Goal: Task Accomplishment & Management: Manage account settings

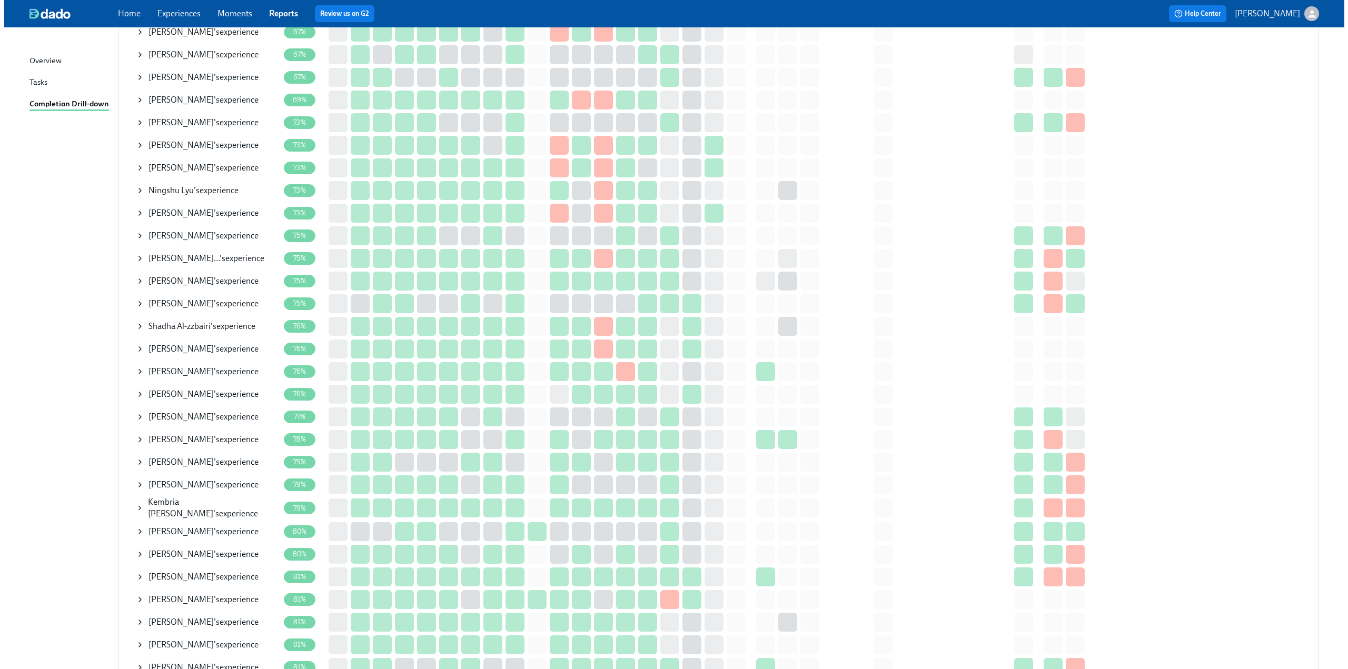
scroll to position [421, 0]
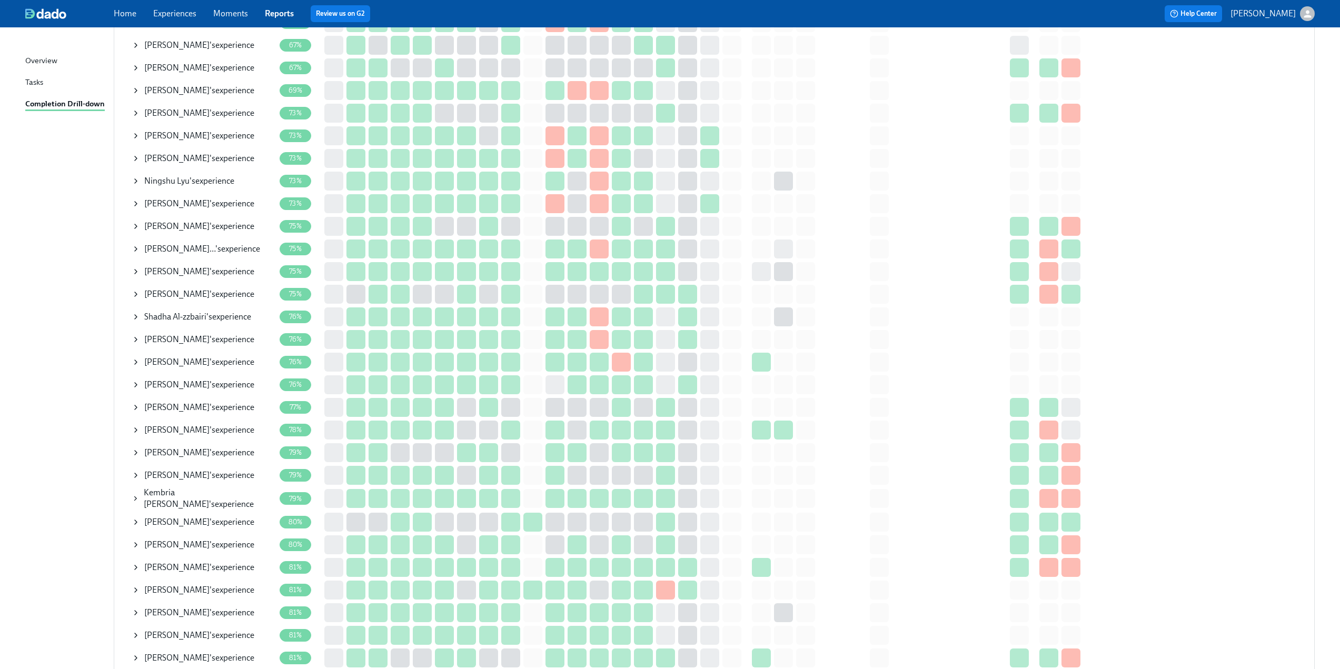
click at [136, 248] on icon at bounding box center [136, 249] width 2 height 4
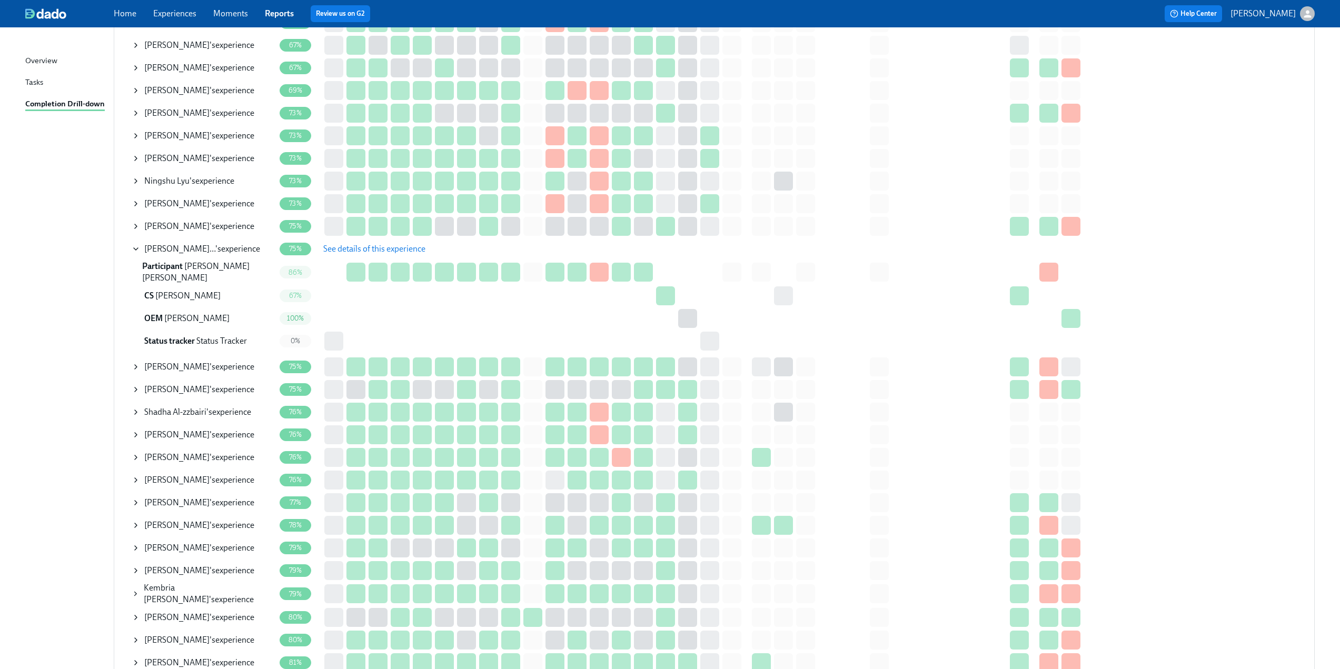
click at [341, 250] on span "See details of this experience" at bounding box center [374, 249] width 102 height 11
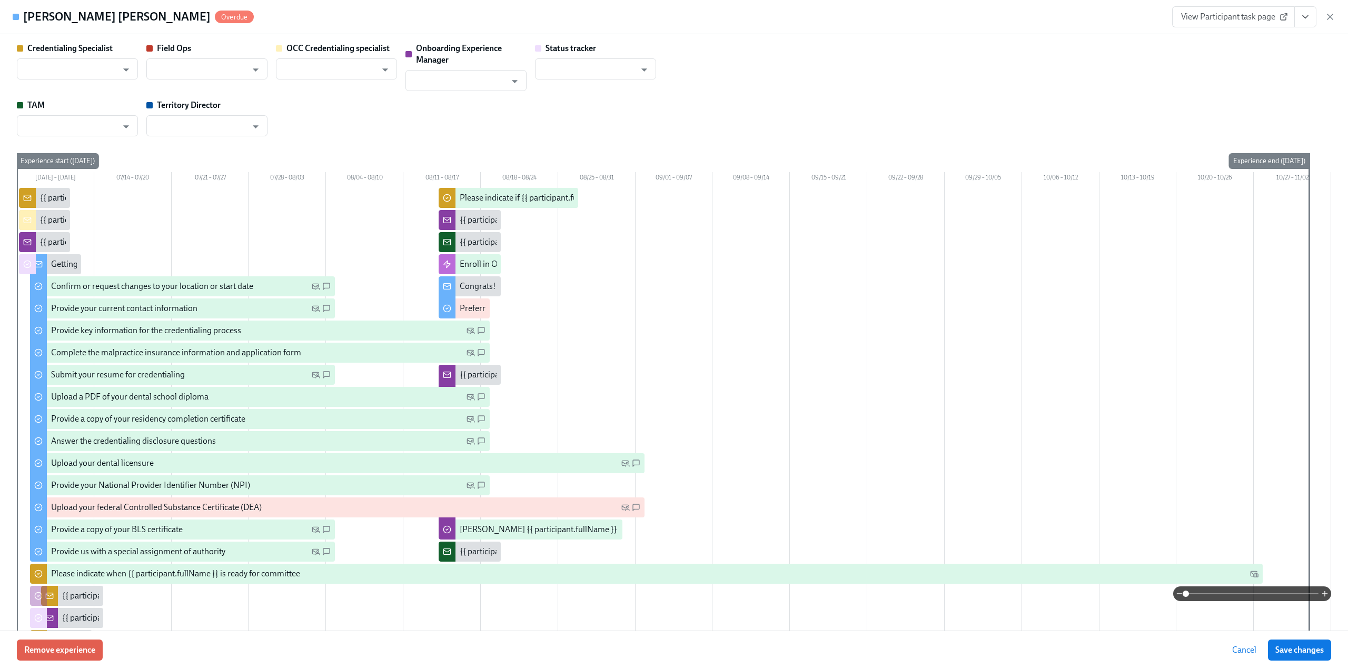
type input "[PERSON_NAME]"
type input "BRANDI Garvey Watson"
type input "Sarah Parkhurst"
type input "Bijal Amin"
type input "Status Tracker"
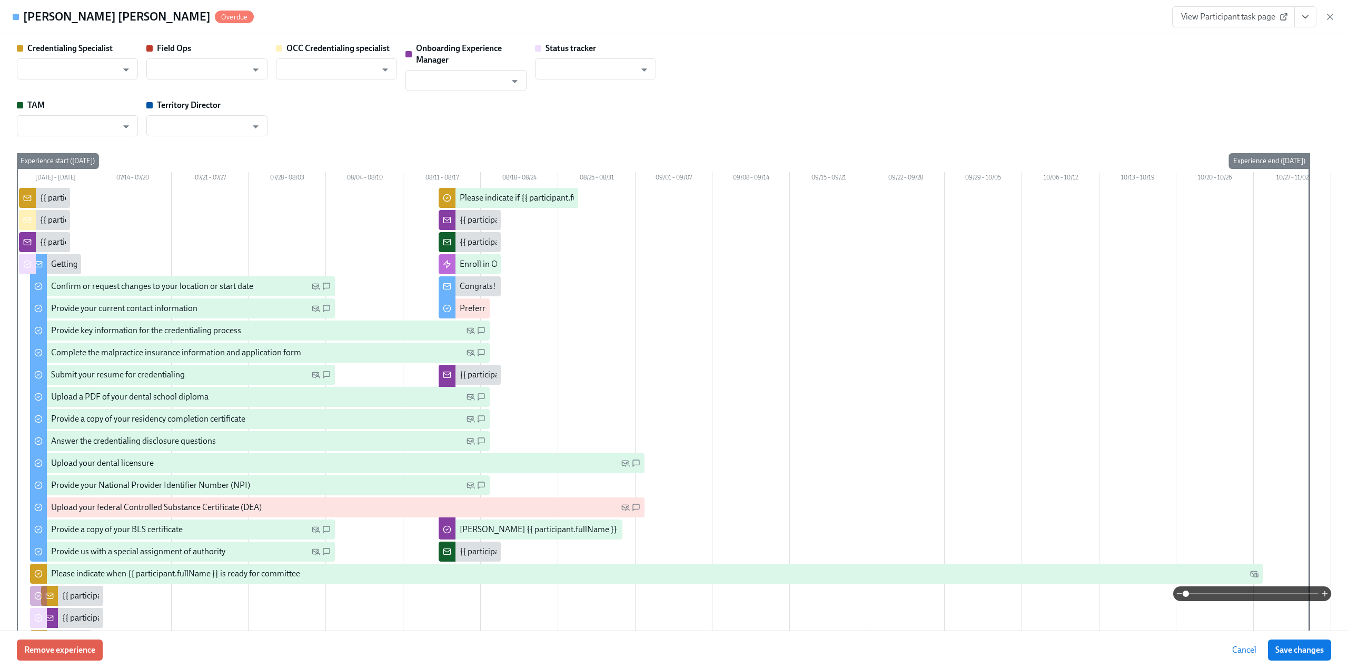
type input "Kelly Lakomy"
type input "Molly Drake"
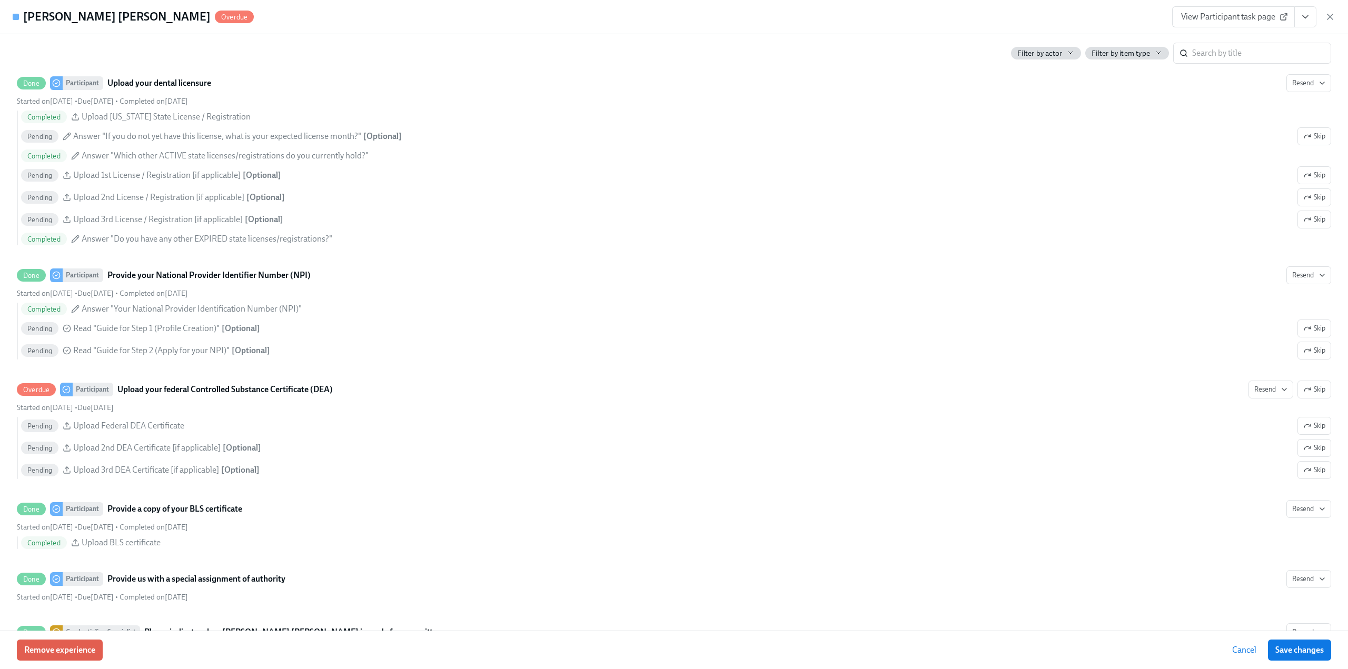
scroll to position [2054, 0]
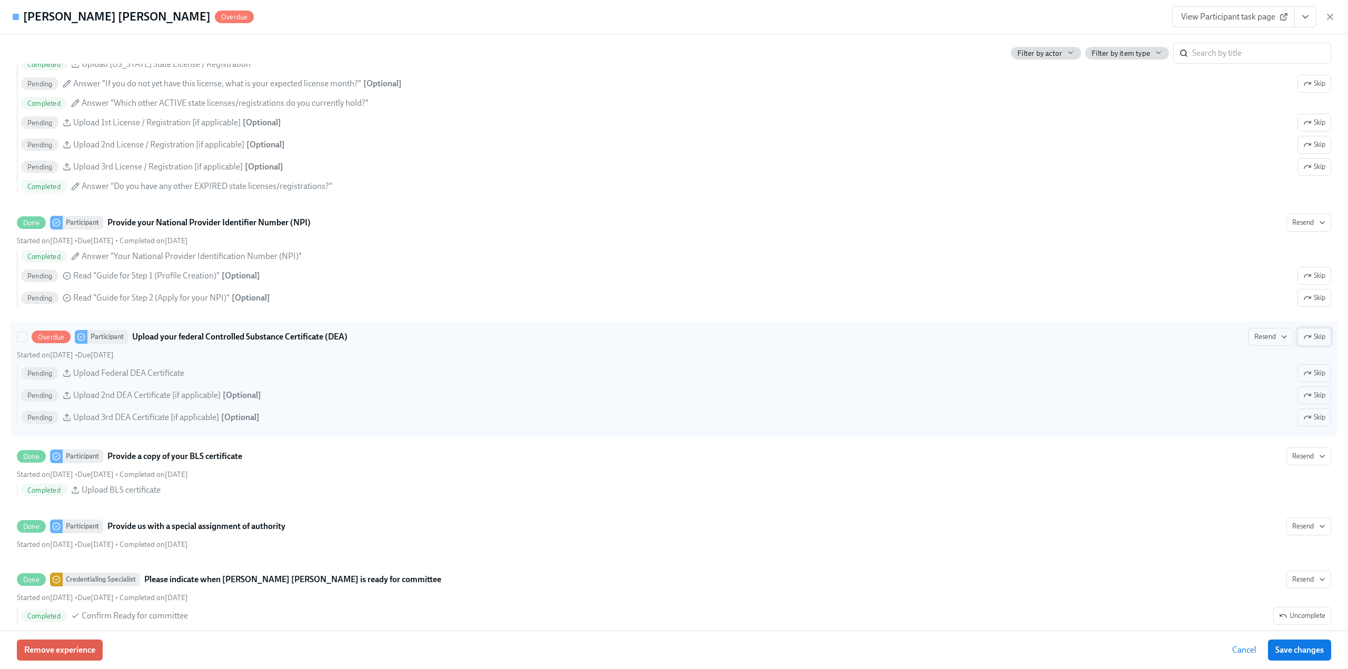
click at [1303, 335] on icon "button" at bounding box center [1307, 337] width 8 height 8
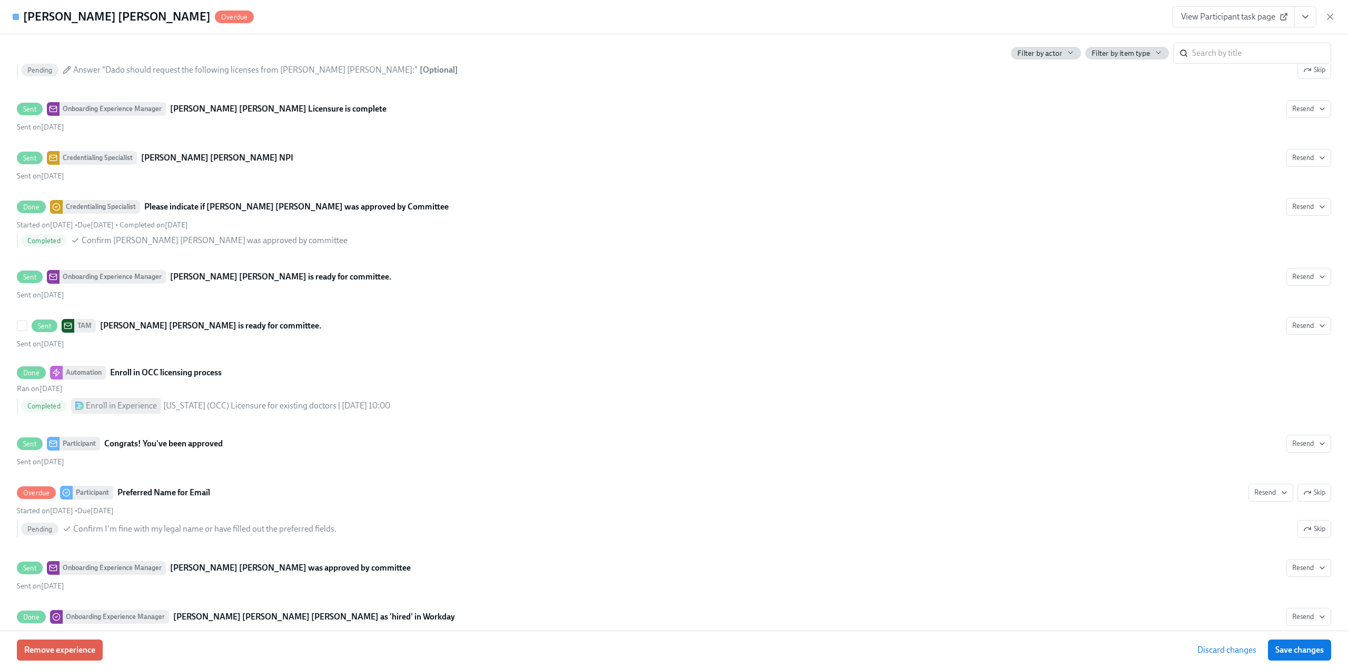
scroll to position [3522, 0]
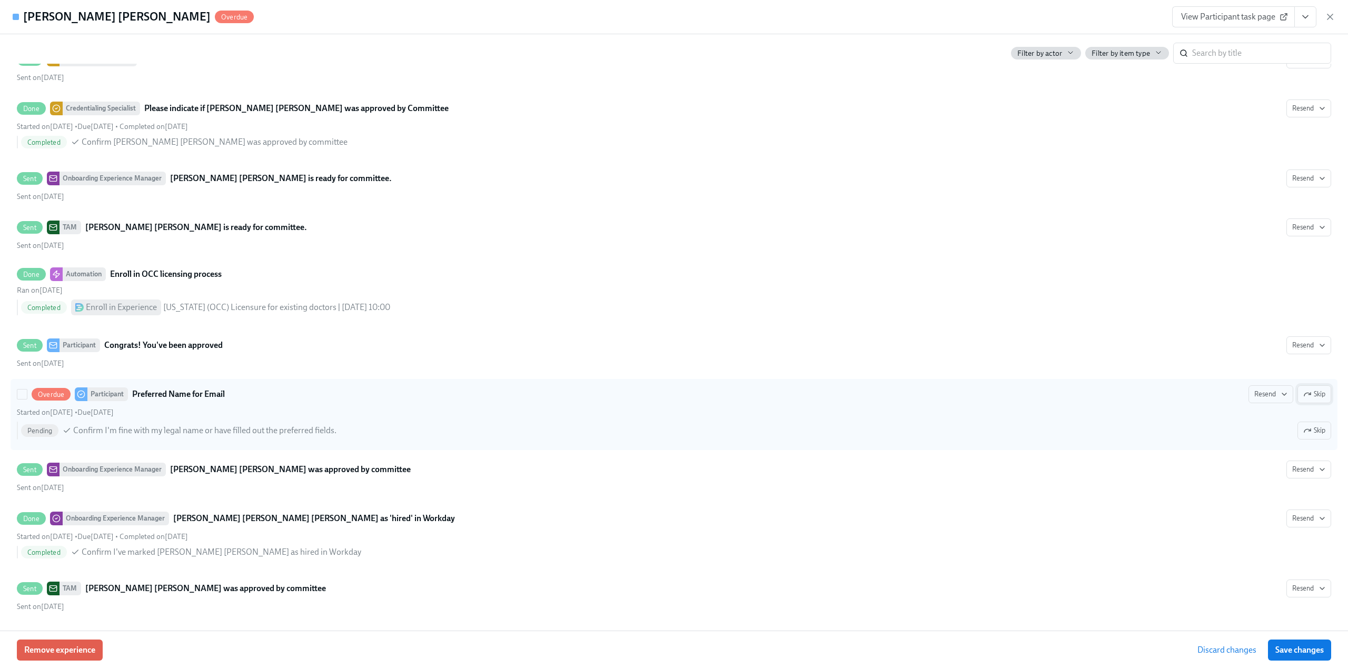
click at [1320, 394] on button "Skip" at bounding box center [1315, 394] width 34 height 18
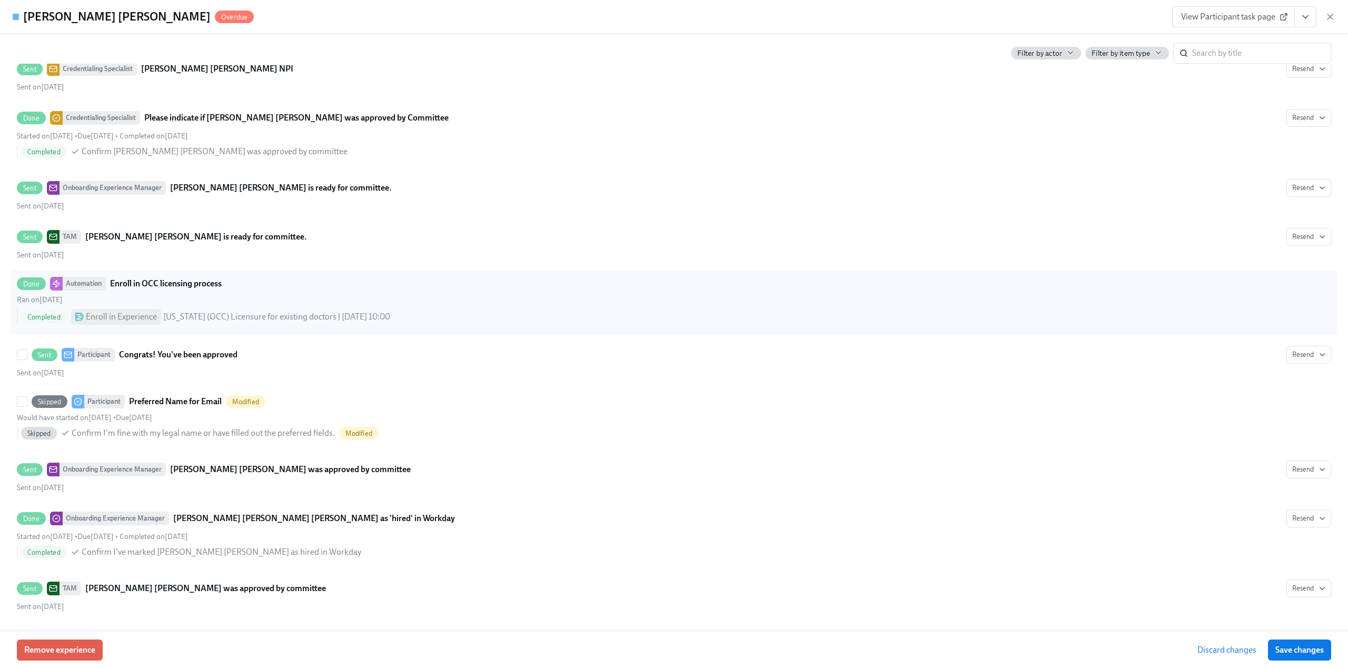
scroll to position [3512, 0]
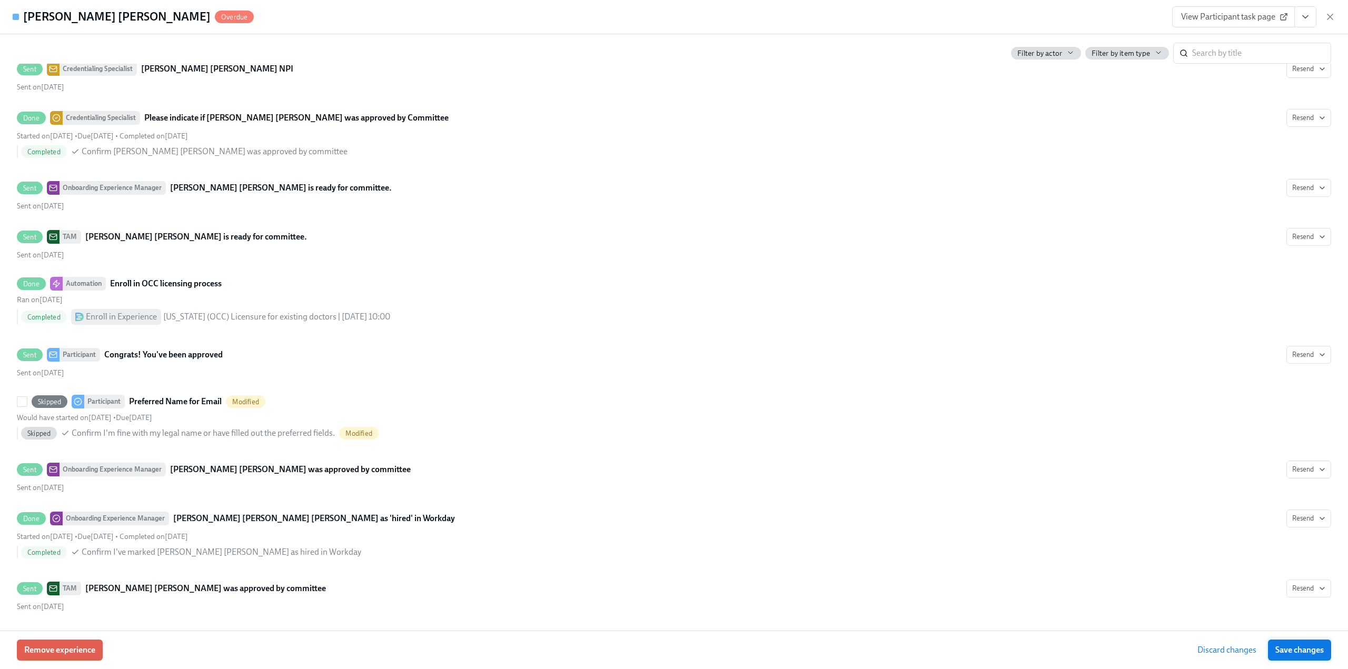
click at [1318, 653] on span "Save changes" at bounding box center [1300, 650] width 48 height 11
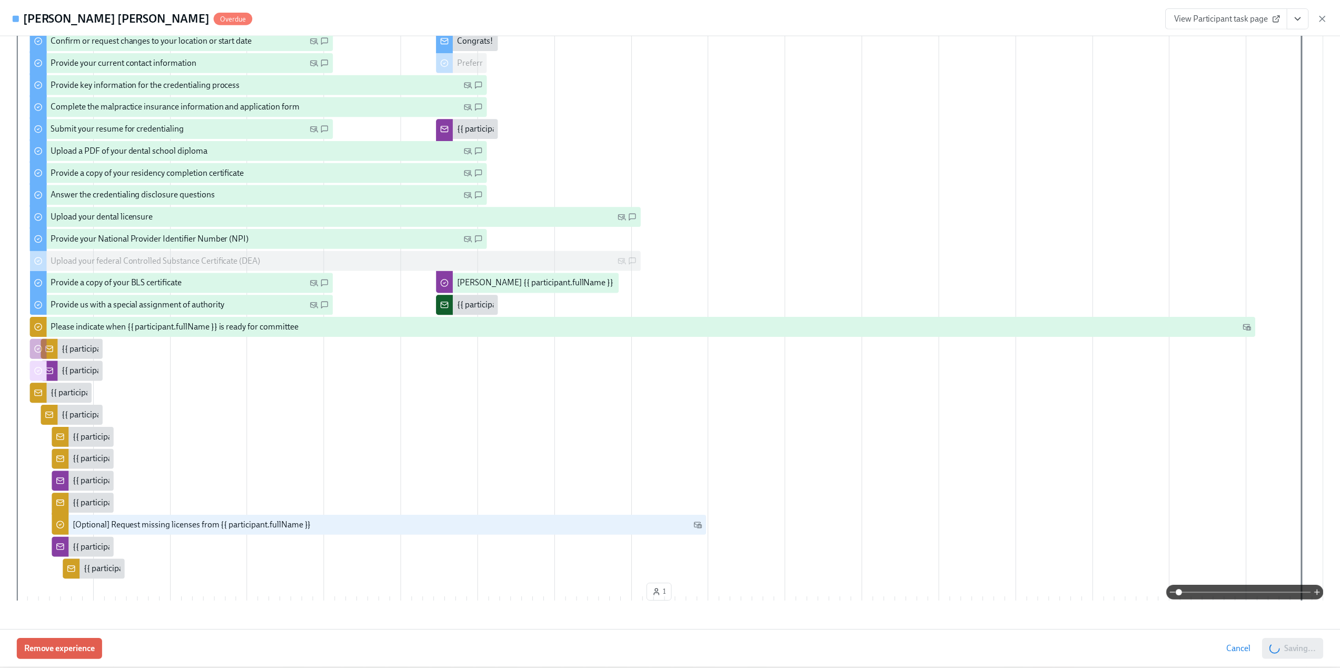
scroll to position [0, 0]
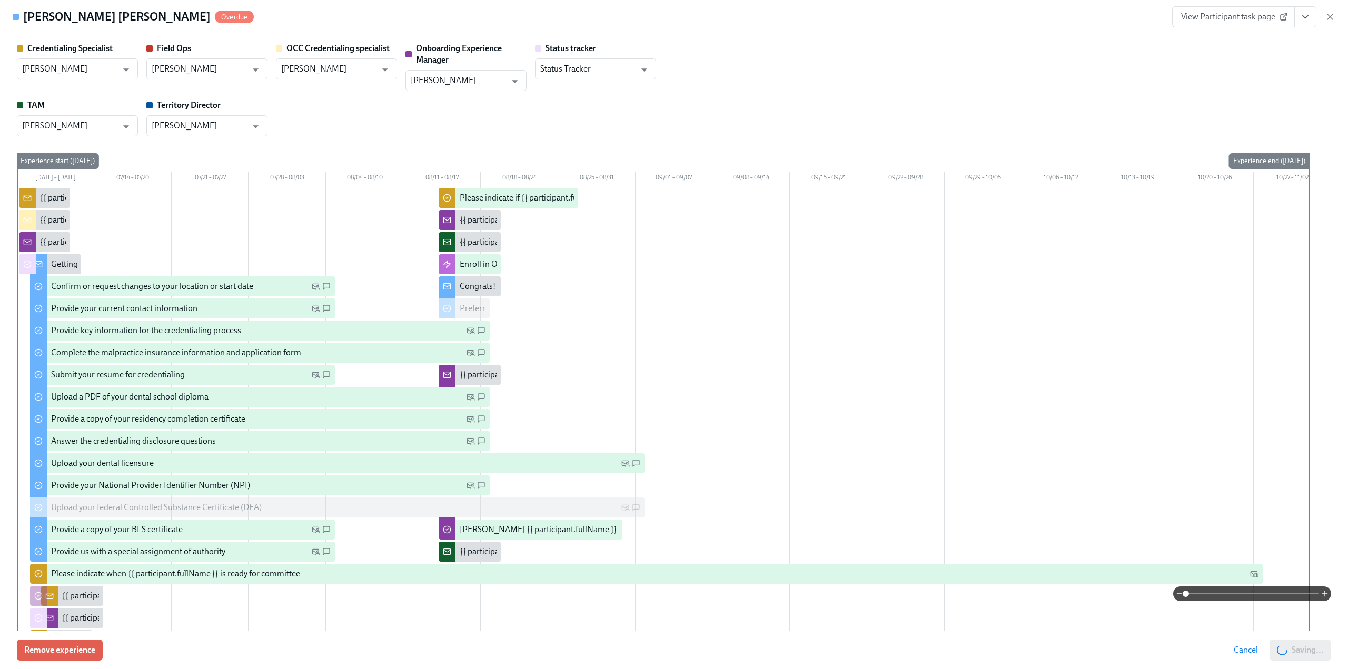
click at [1332, 16] on icon "button" at bounding box center [1330, 17] width 11 height 11
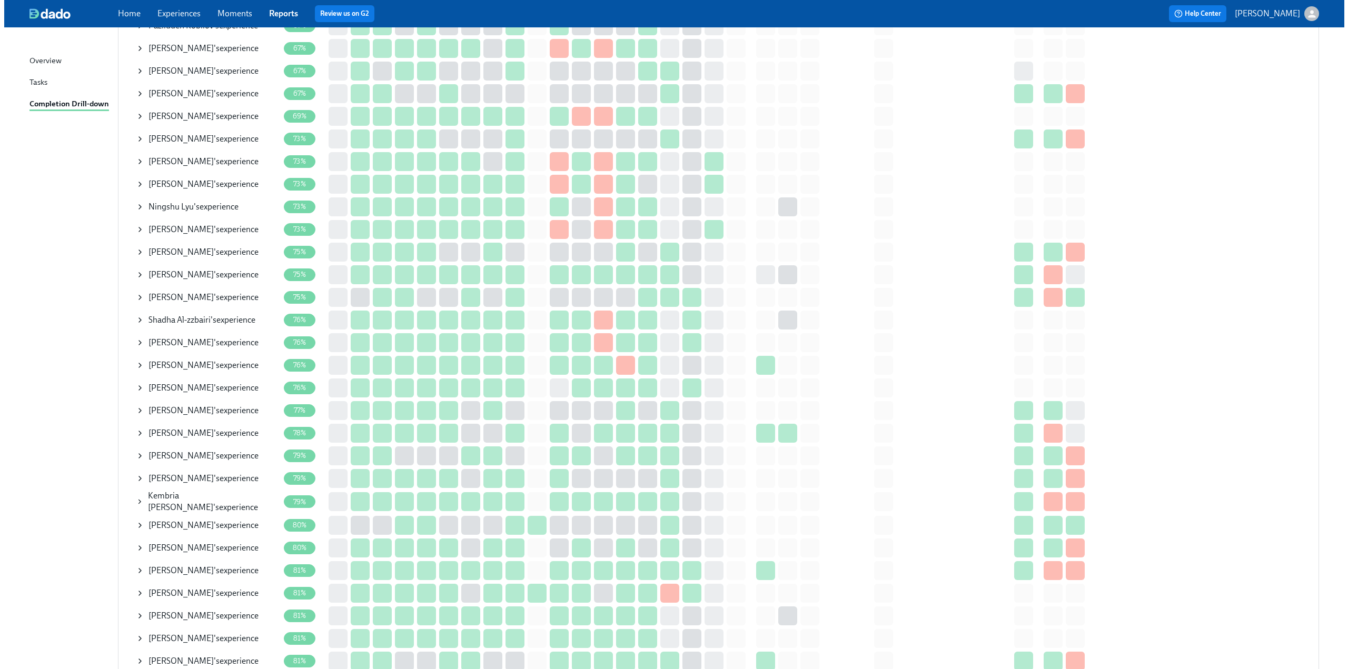
scroll to position [421, 0]
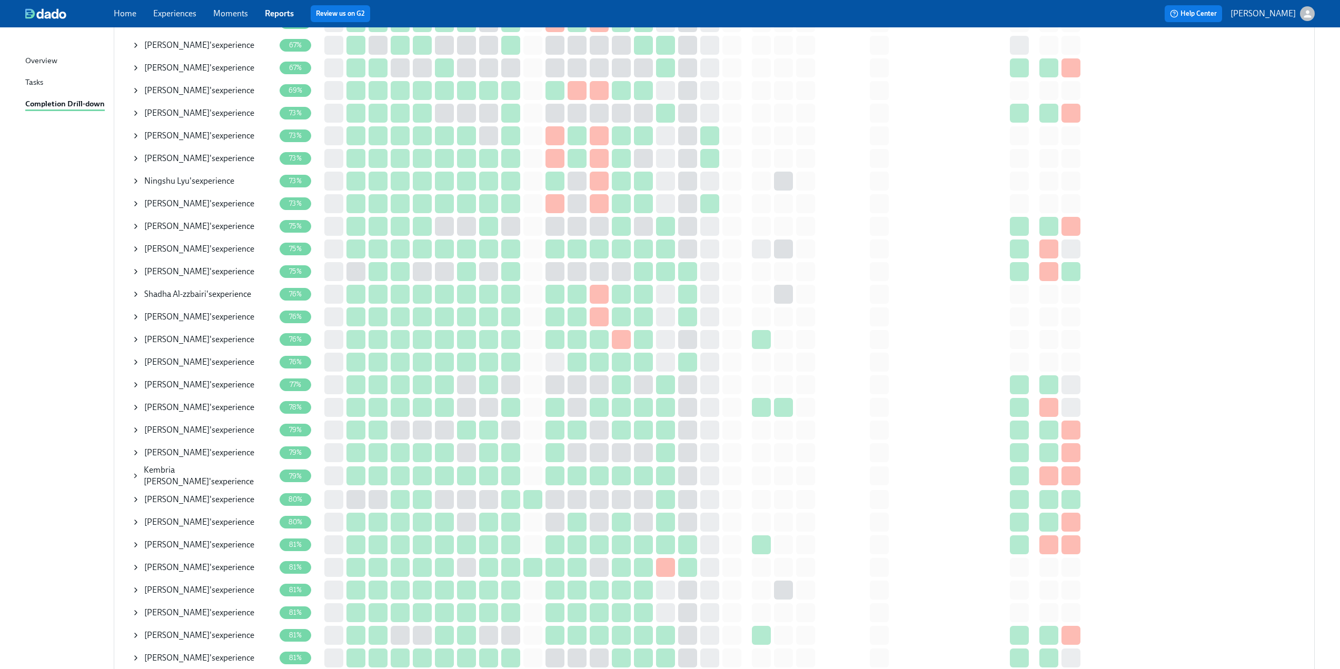
click at [137, 340] on icon at bounding box center [136, 339] width 8 height 8
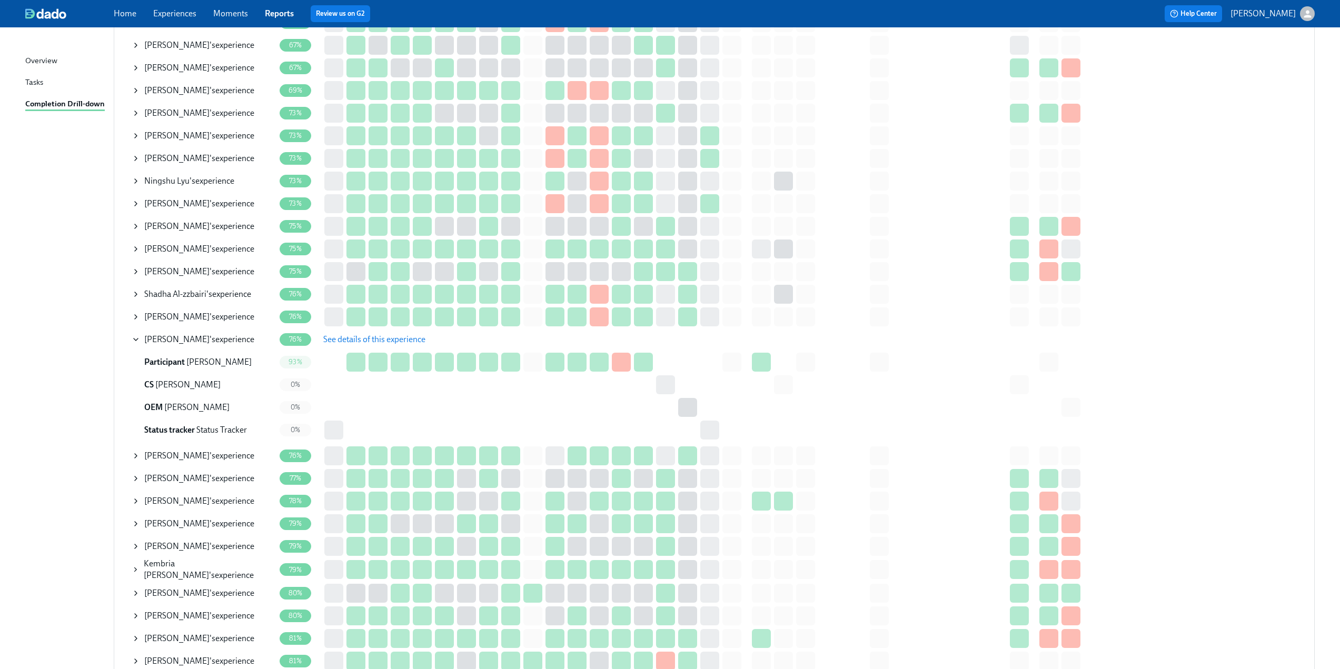
click at [354, 342] on span "See details of this experience" at bounding box center [374, 339] width 102 height 11
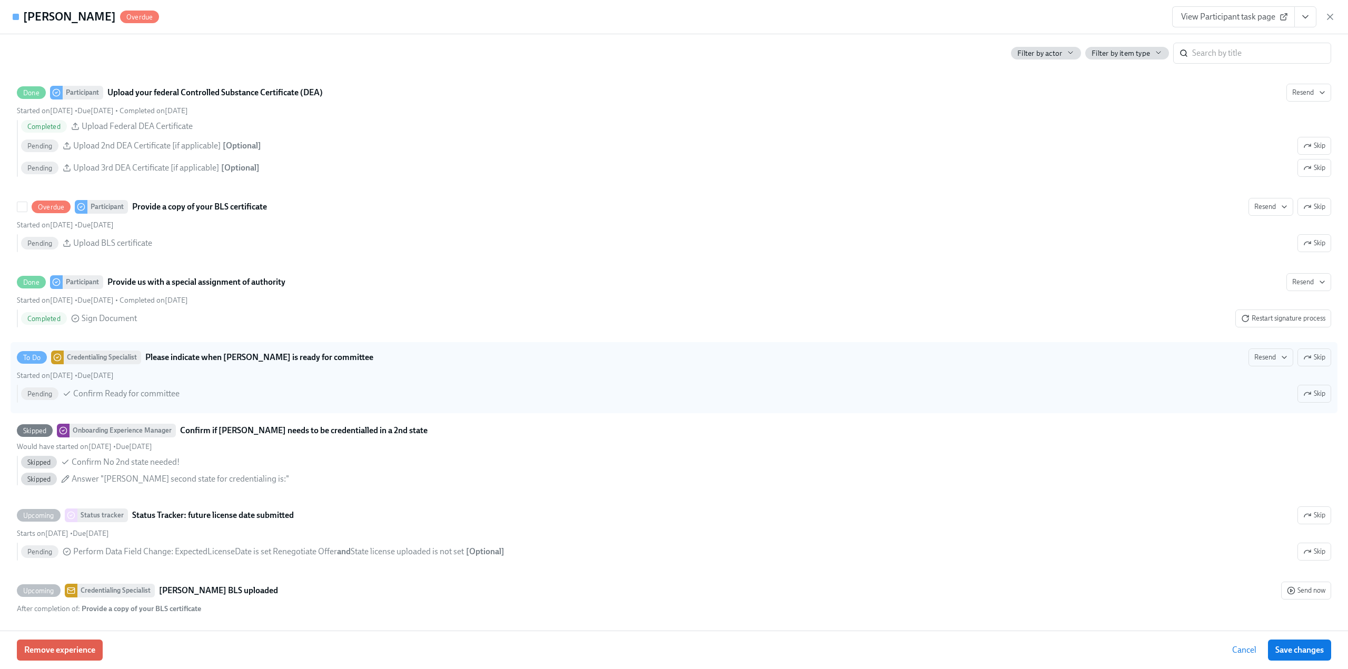
scroll to position [2370, 0]
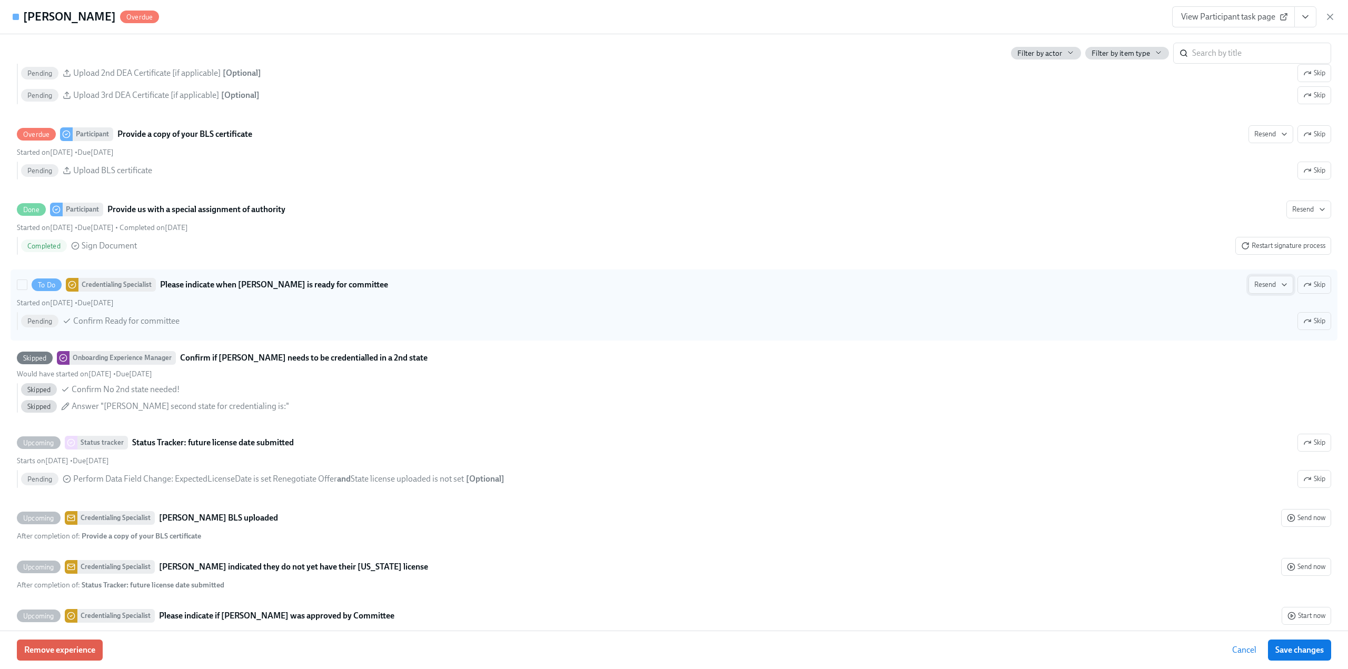
click at [1249, 294] on button "Resend" at bounding box center [1271, 285] width 45 height 18
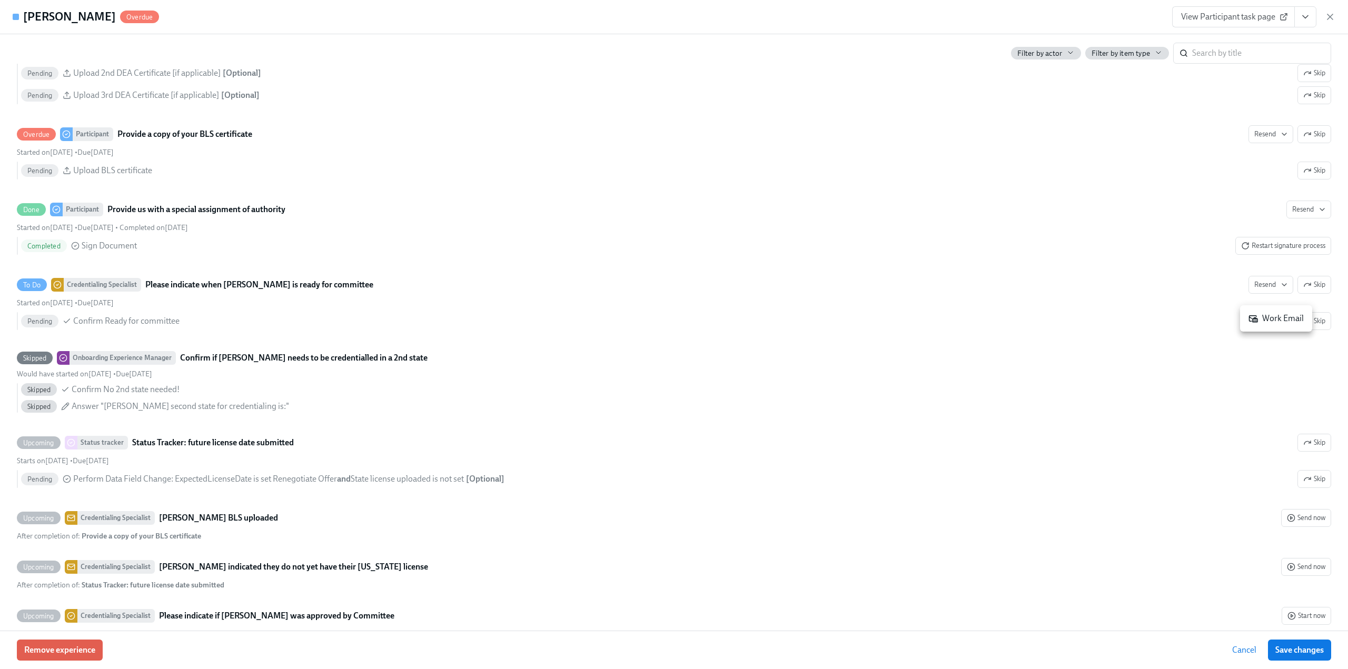
click at [1261, 315] on div "Work Email" at bounding box center [1276, 319] width 55 height 12
